Goal: Task Accomplishment & Management: Manage account settings

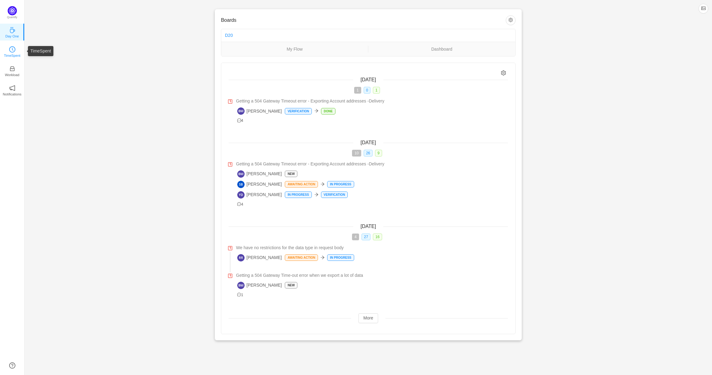
click at [11, 56] on p "TimeSpent" at bounding box center [12, 56] width 17 height 6
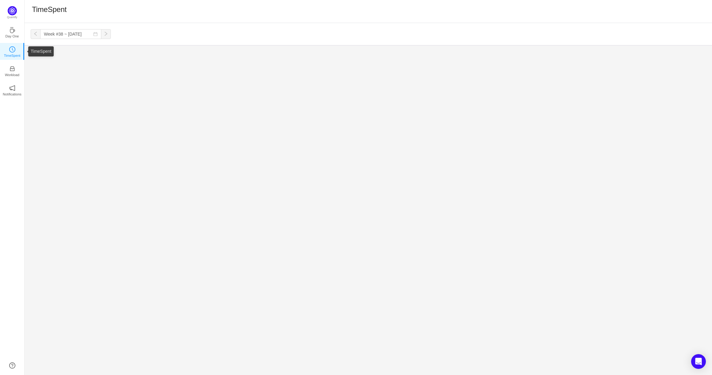
click at [12, 55] on p "TimeSpent" at bounding box center [12, 56] width 17 height 6
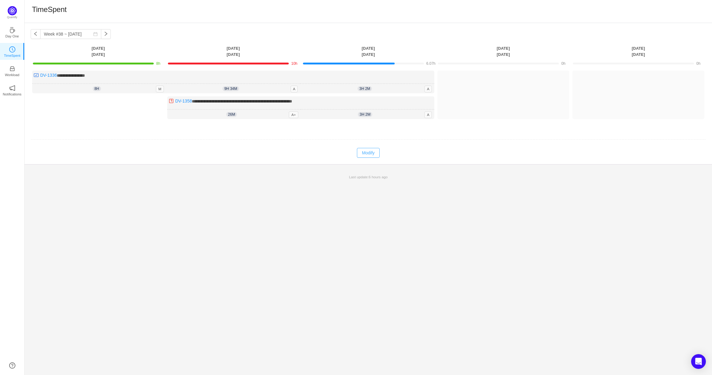
click at [367, 153] on button "Modify" at bounding box center [368, 153] width 22 height 10
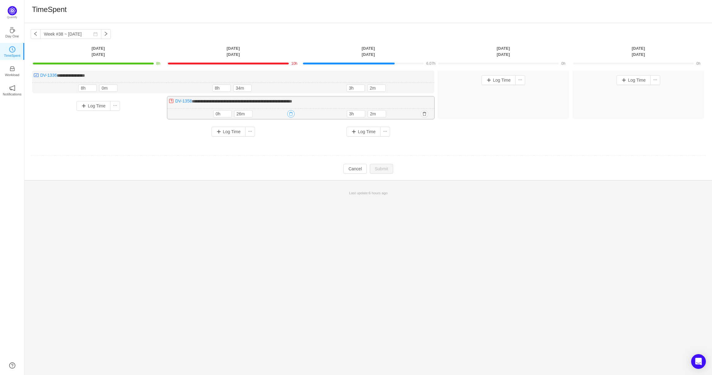
click at [290, 114] on button "button" at bounding box center [290, 113] width 7 height 7
click at [285, 138] on button "Yes" at bounding box center [284, 139] width 12 height 7
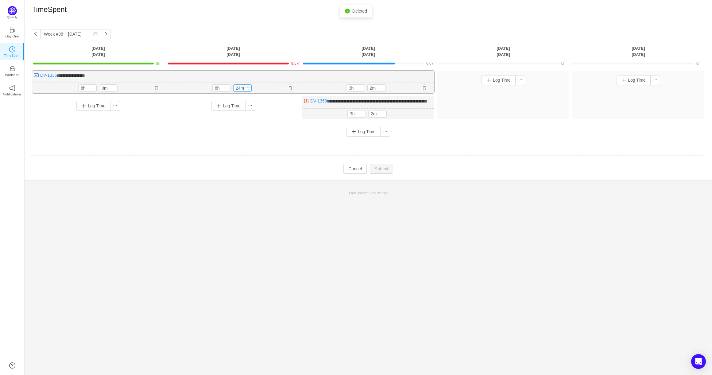
click at [247, 90] on span "Decrease Value" at bounding box center [248, 90] width 6 height 4
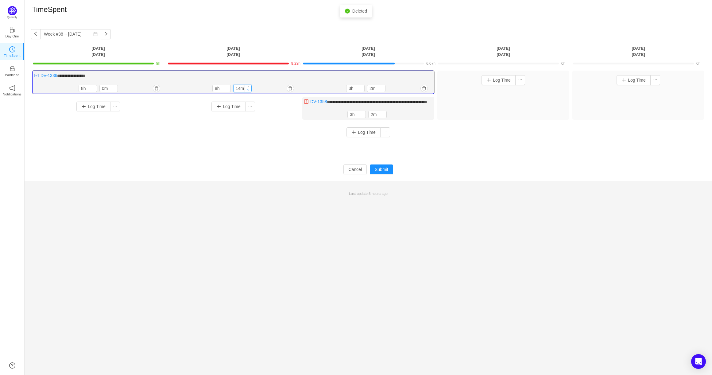
click at [247, 90] on span "Decrease Value" at bounding box center [248, 90] width 6 height 4
type input "0m"
click at [247, 90] on span "Decrease Value" at bounding box center [248, 90] width 6 height 4
click at [426, 88] on button "button" at bounding box center [424, 88] width 7 height 7
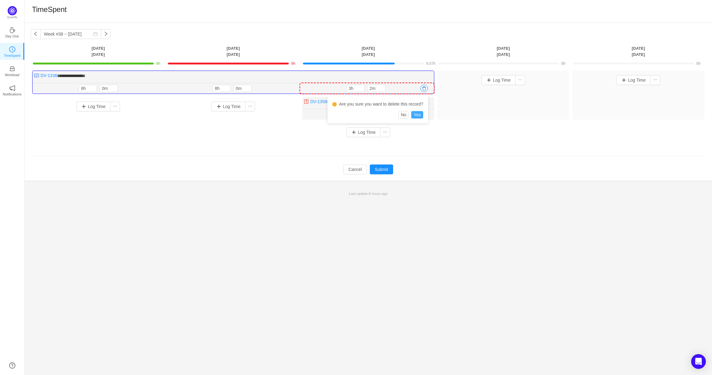
click at [417, 115] on button "Yes" at bounding box center [418, 114] width 12 height 7
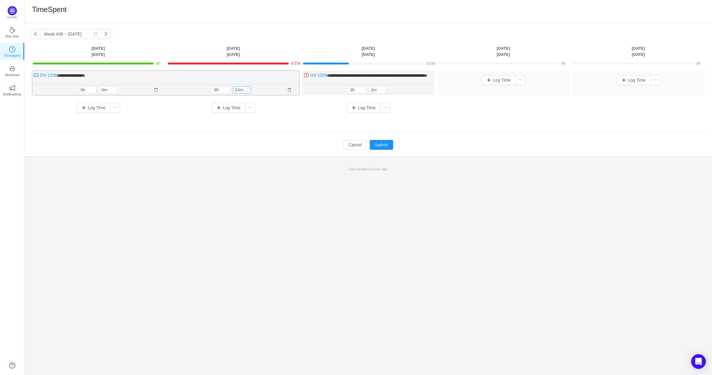
click at [248, 92] on icon "icon: down" at bounding box center [248, 91] width 2 height 2
click at [426, 93] on button "button" at bounding box center [424, 89] width 7 height 7
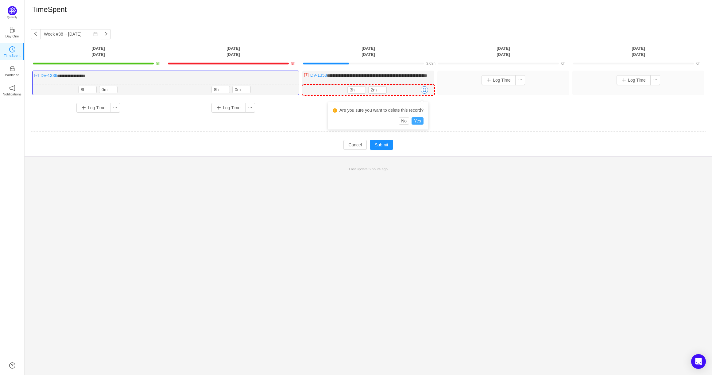
click at [416, 121] on button "Yes" at bounding box center [418, 120] width 12 height 7
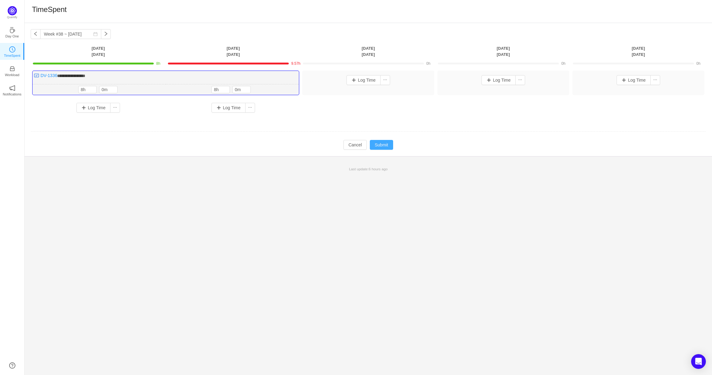
click at [384, 142] on button "Submit" at bounding box center [381, 145] width 23 height 10
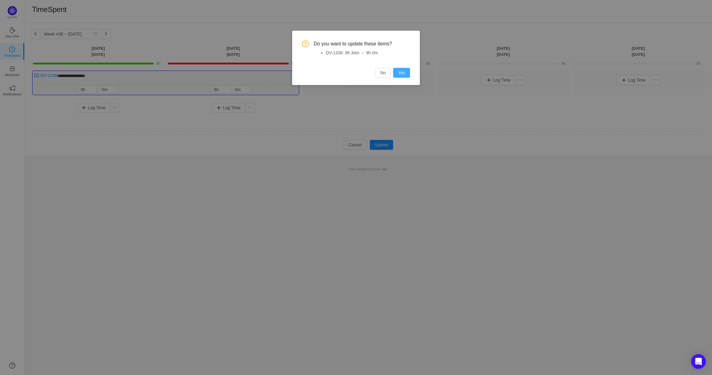
click at [399, 71] on button "Yes" at bounding box center [401, 73] width 17 height 10
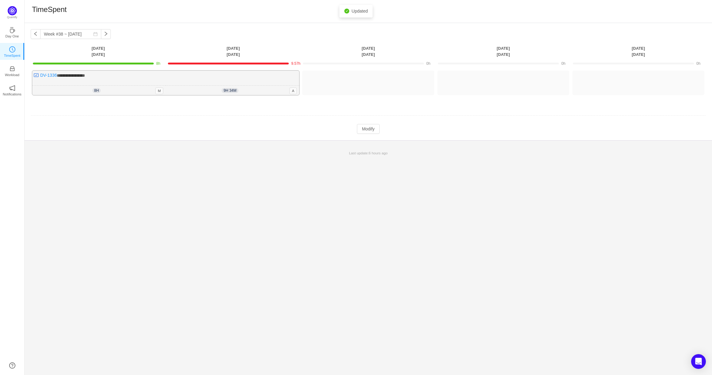
click at [255, 86] on div "9h 34m 8h 34m A" at bounding box center [233, 91] width 134 height 10
click at [365, 128] on button "Modify" at bounding box center [368, 129] width 22 height 10
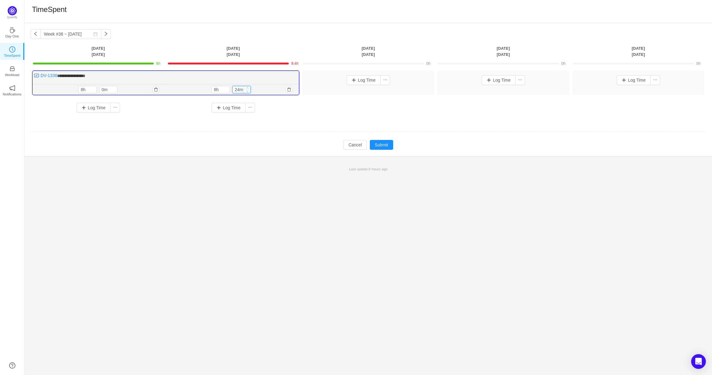
click at [247, 92] on span "Decrease Value" at bounding box center [247, 91] width 6 height 4
type input "0m"
click at [247, 92] on span "Decrease Value" at bounding box center [247, 91] width 6 height 4
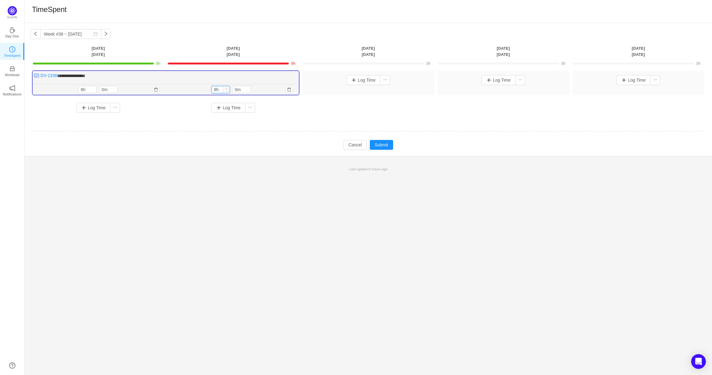
click at [220, 89] on input "8h" at bounding box center [221, 89] width 18 height 7
click at [228, 92] on span "Decrease Value" at bounding box center [226, 91] width 6 height 4
type input "8h"
click at [227, 88] on icon "icon: up" at bounding box center [227, 89] width 2 height 2
click at [387, 148] on button "Submit" at bounding box center [381, 145] width 23 height 10
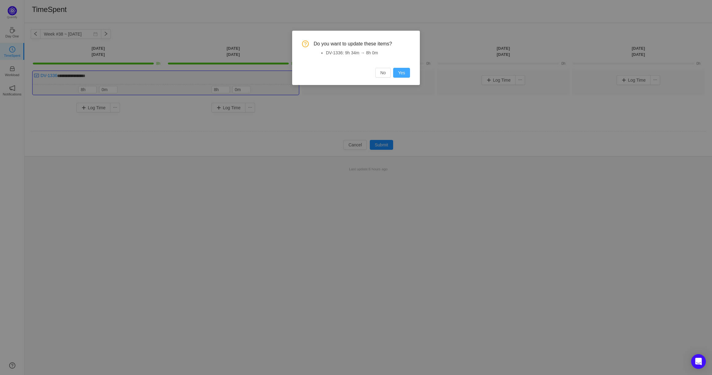
click at [399, 75] on button "Yes" at bounding box center [401, 73] width 17 height 10
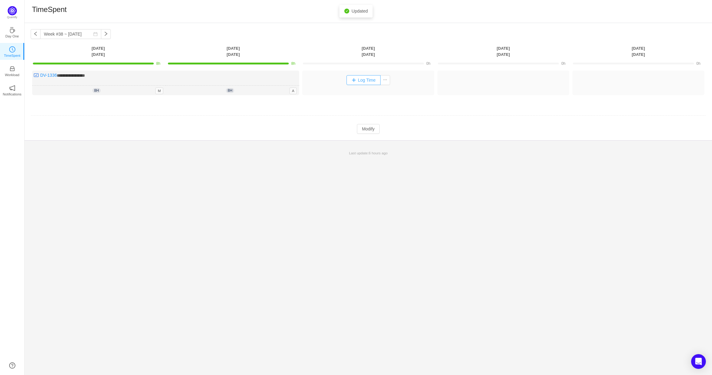
click at [355, 82] on button "Log Time" at bounding box center [364, 80] width 34 height 10
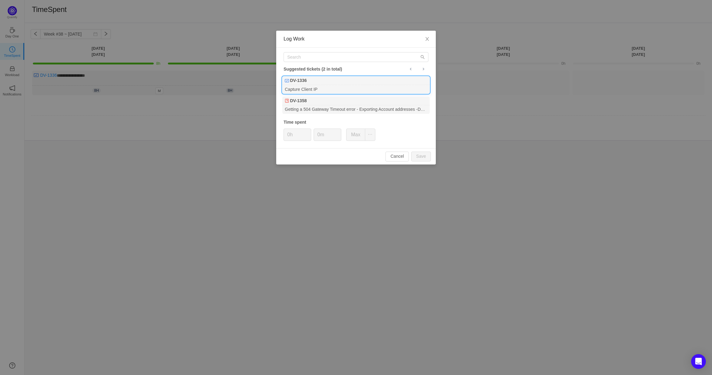
click at [317, 87] on div "Capture Client IP" at bounding box center [356, 89] width 147 height 8
click at [398, 153] on button "Cancel" at bounding box center [397, 157] width 23 height 10
